Goal: Find specific page/section: Find specific page/section

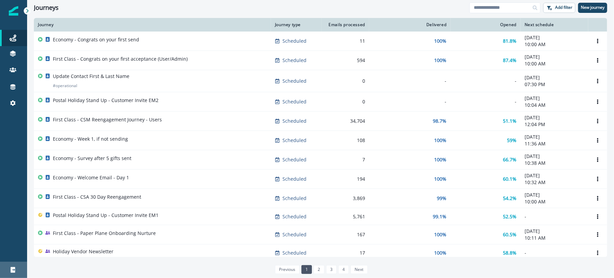
click at [14, 265] on link "Logout" at bounding box center [13, 270] width 27 height 16
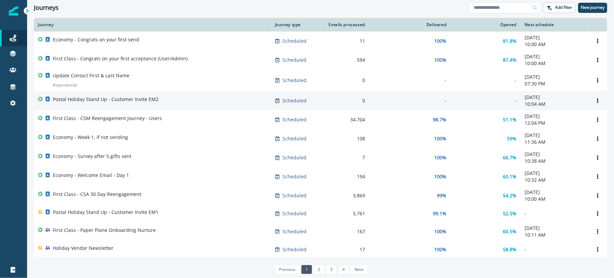
click at [156, 104] on div "Postal Holiday Stand Up - Customer Invite EM2" at bounding box center [152, 100] width 229 height 9
